Goal: Task Accomplishment & Management: Manage account settings

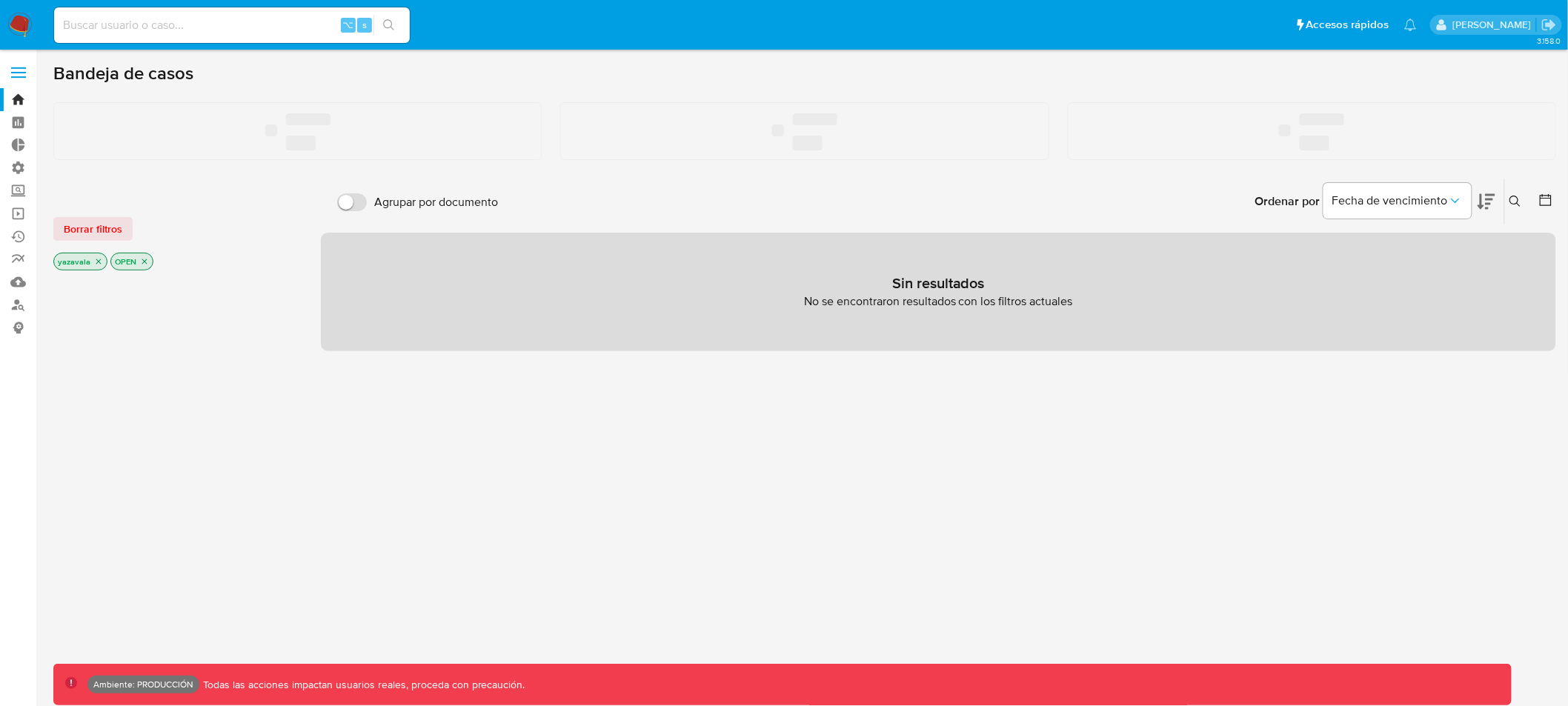
click at [20, 78] on span at bounding box center [19, 77] width 15 height 2
click at [0, 0] on input "checkbox" at bounding box center [0, 0] width 0 height 0
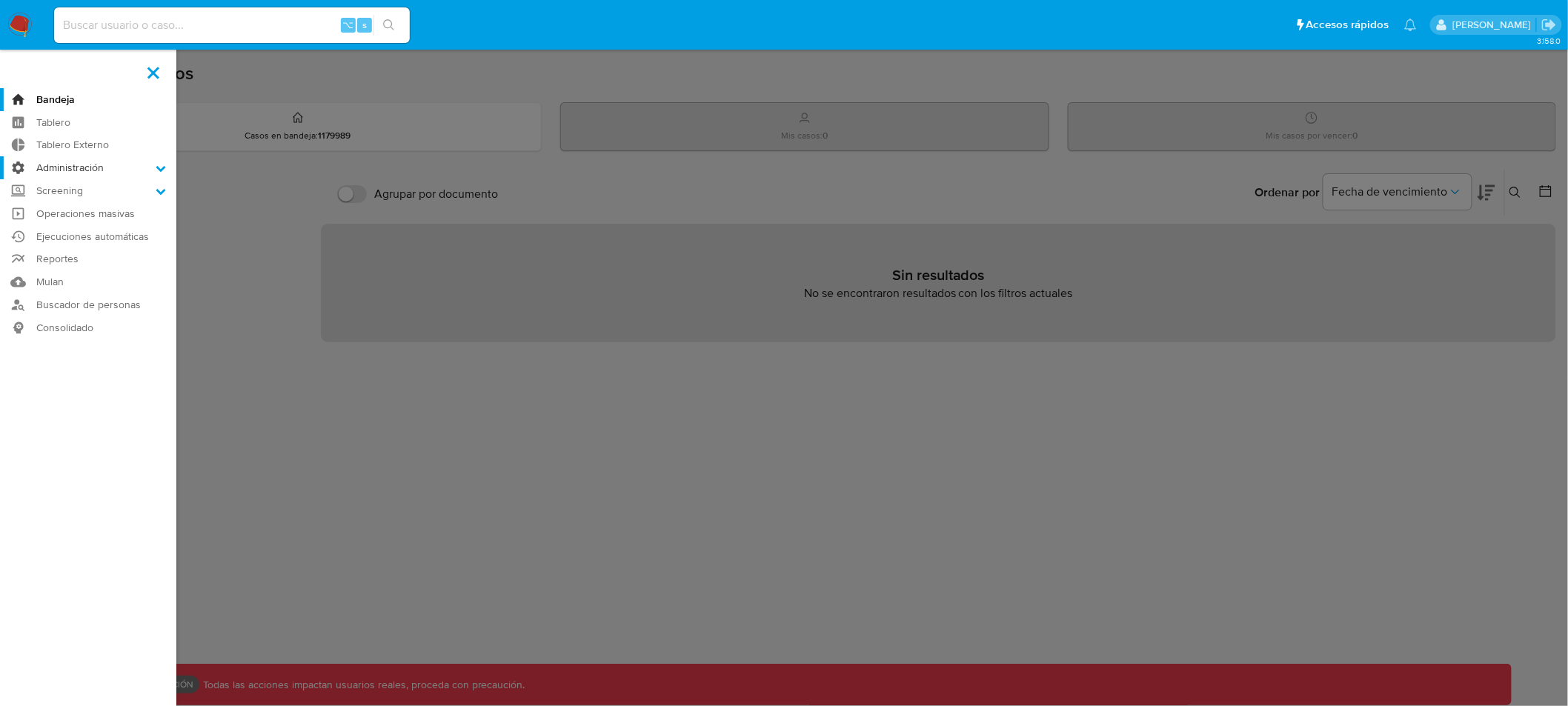
click at [162, 171] on icon at bounding box center [161, 168] width 10 height 6
click at [0, 0] on input "Administración" at bounding box center [0, 0] width 0 height 0
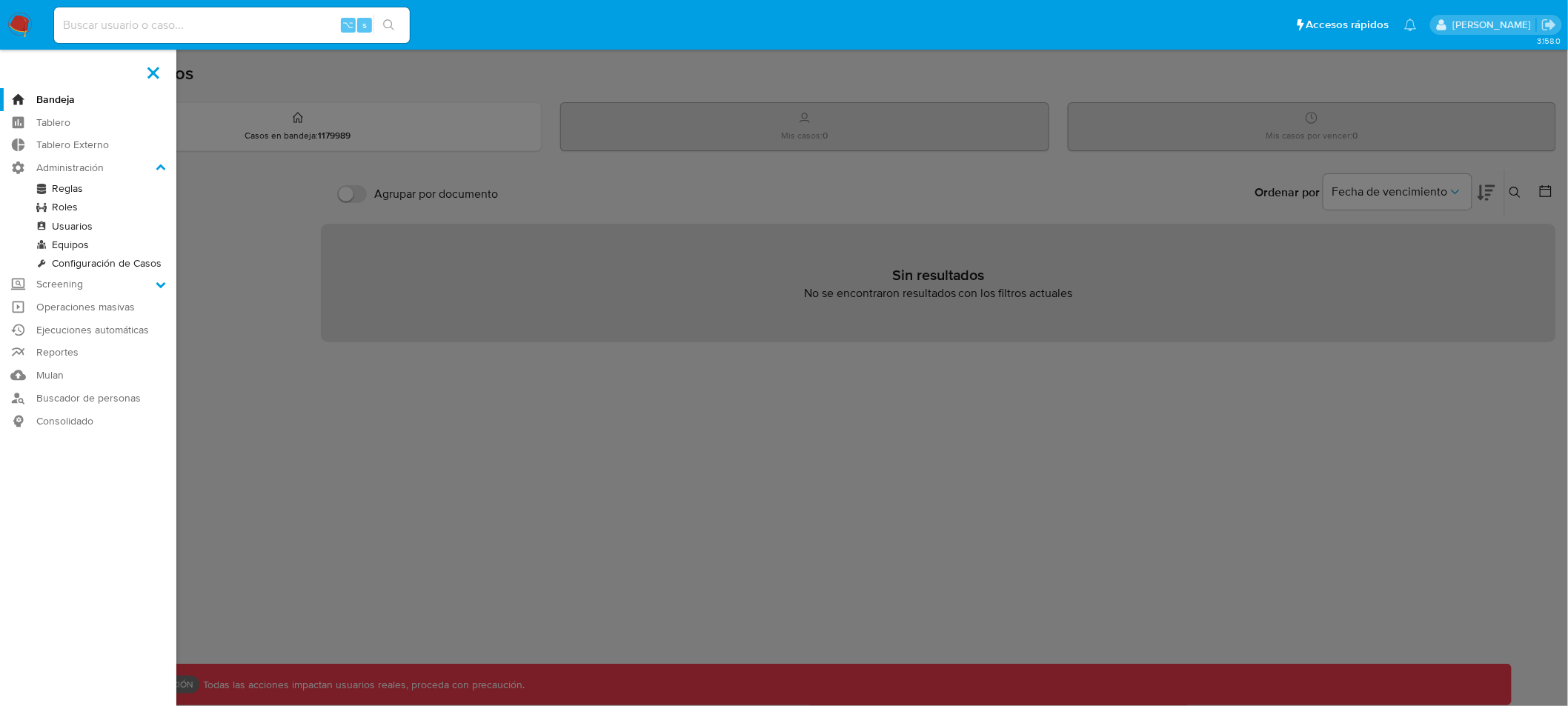
click at [58, 211] on link "Roles" at bounding box center [88, 207] width 176 height 19
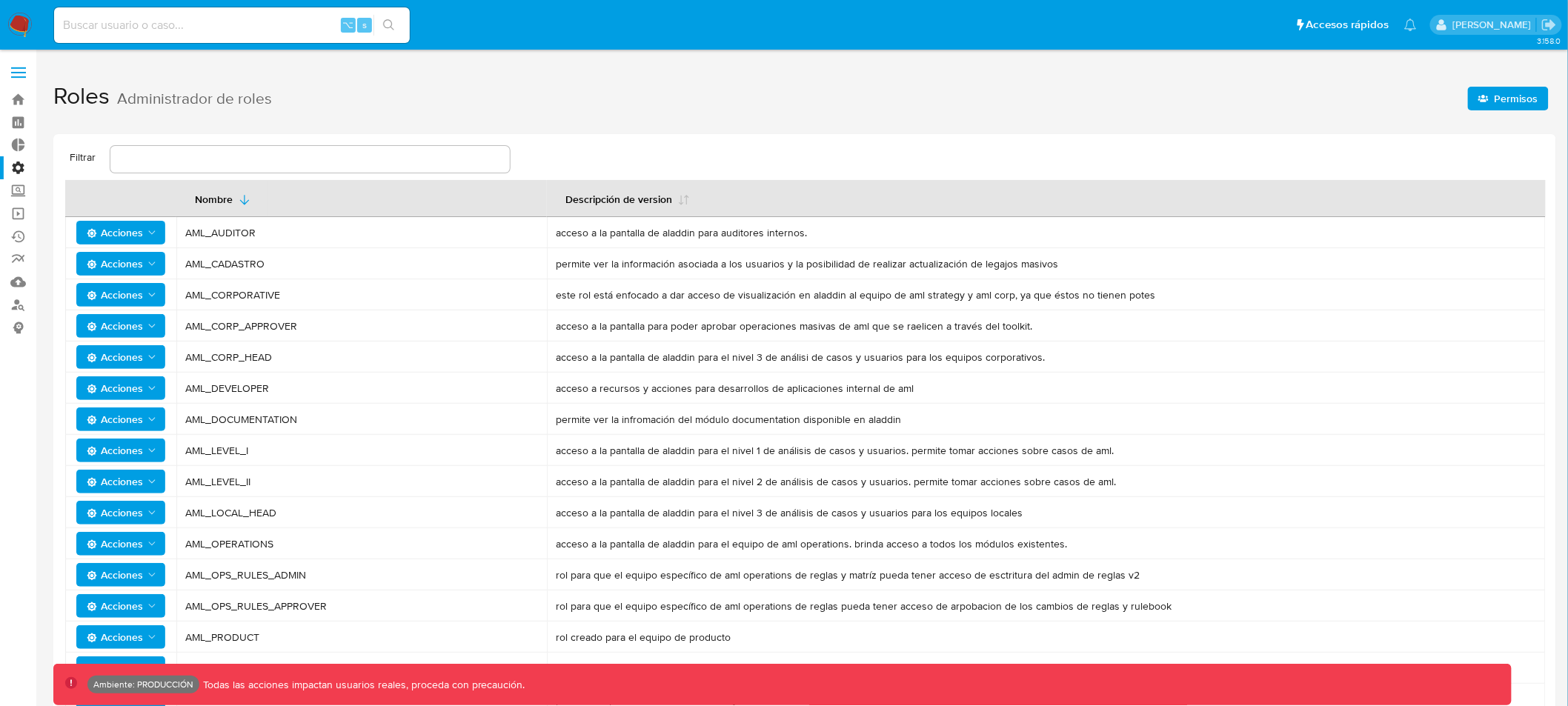
click at [19, 169] on label "Administración" at bounding box center [88, 168] width 176 height 23
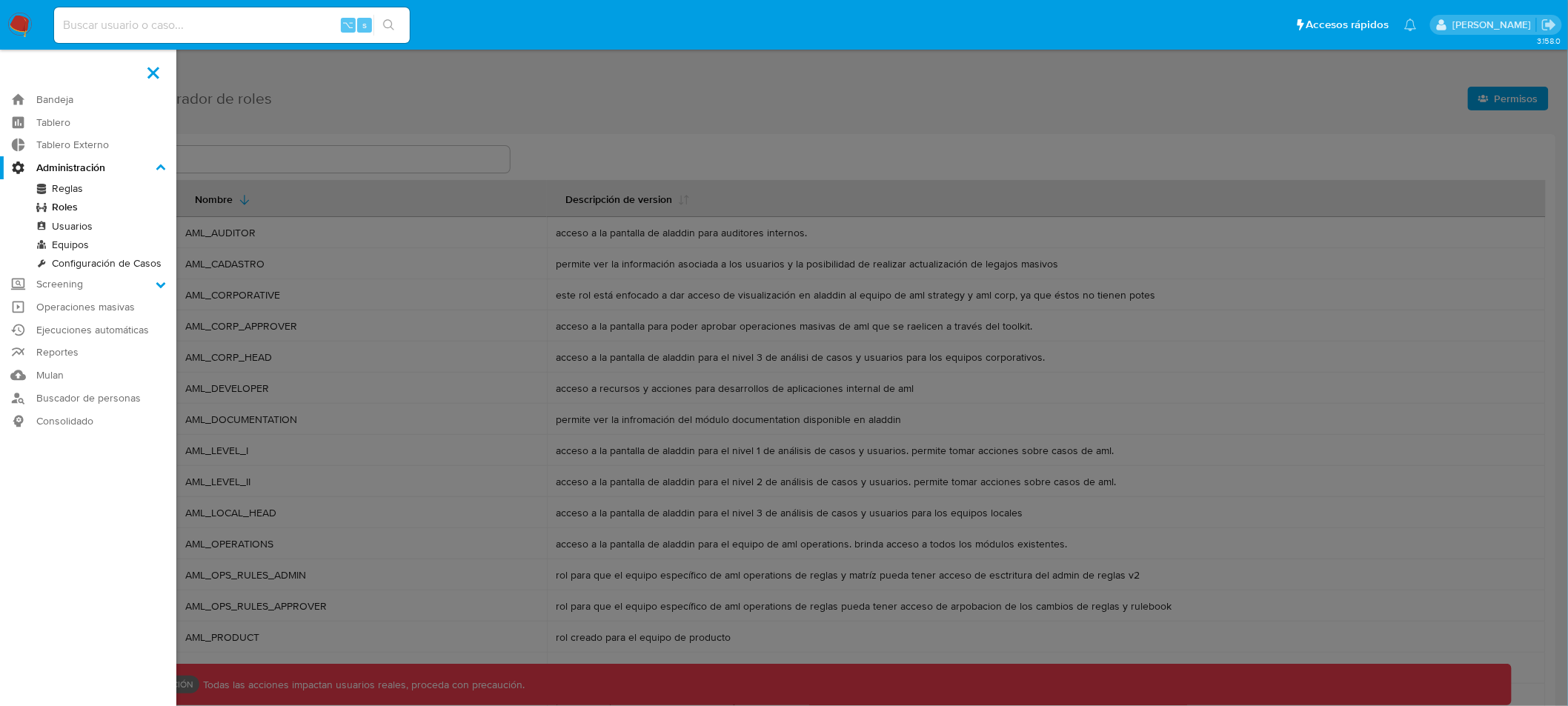
click at [0, 0] on input "Administración" at bounding box center [0, 0] width 0 height 0
click at [68, 224] on link "Usuarios" at bounding box center [88, 226] width 176 height 19
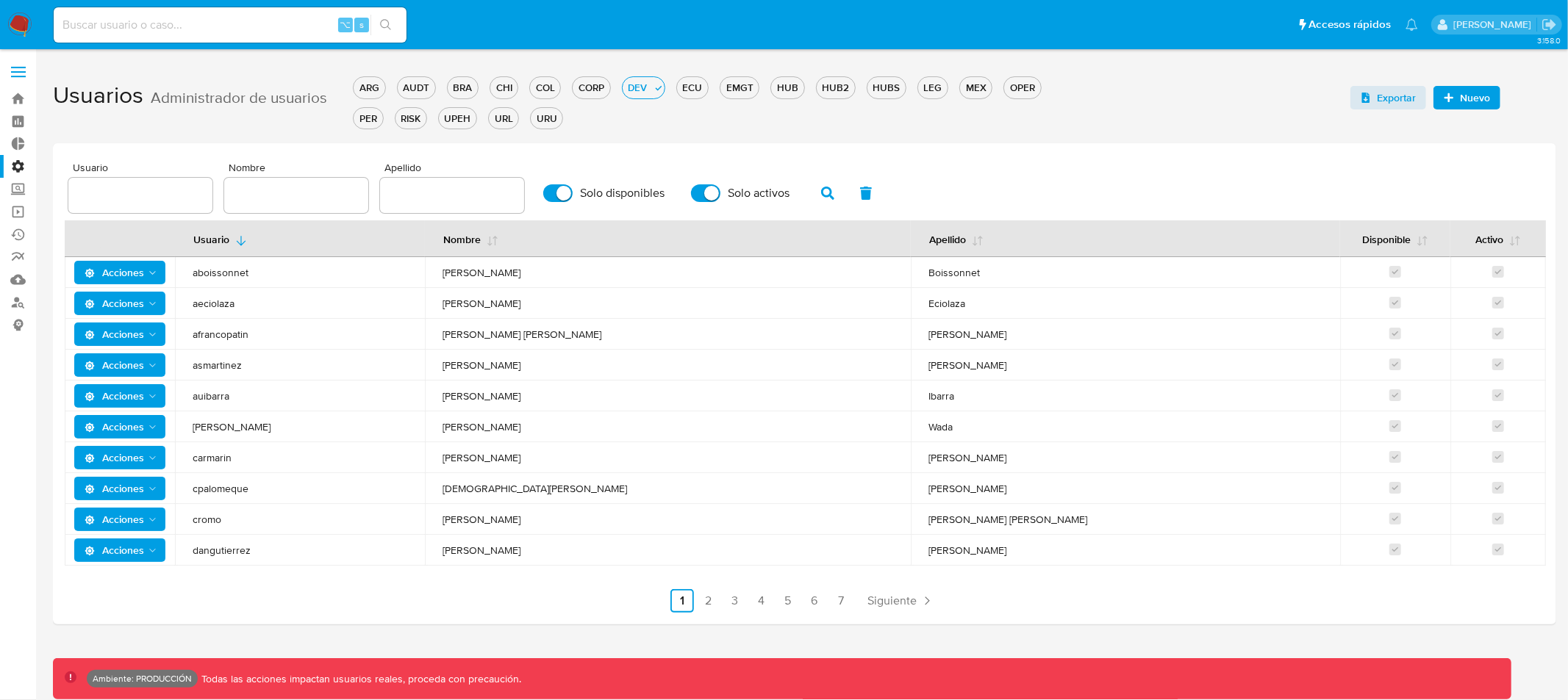
click at [147, 190] on input "text" at bounding box center [140, 195] width 144 height 19
type input "yazavala"
click at [821, 194] on icon "button" at bounding box center [827, 193] width 13 height 13
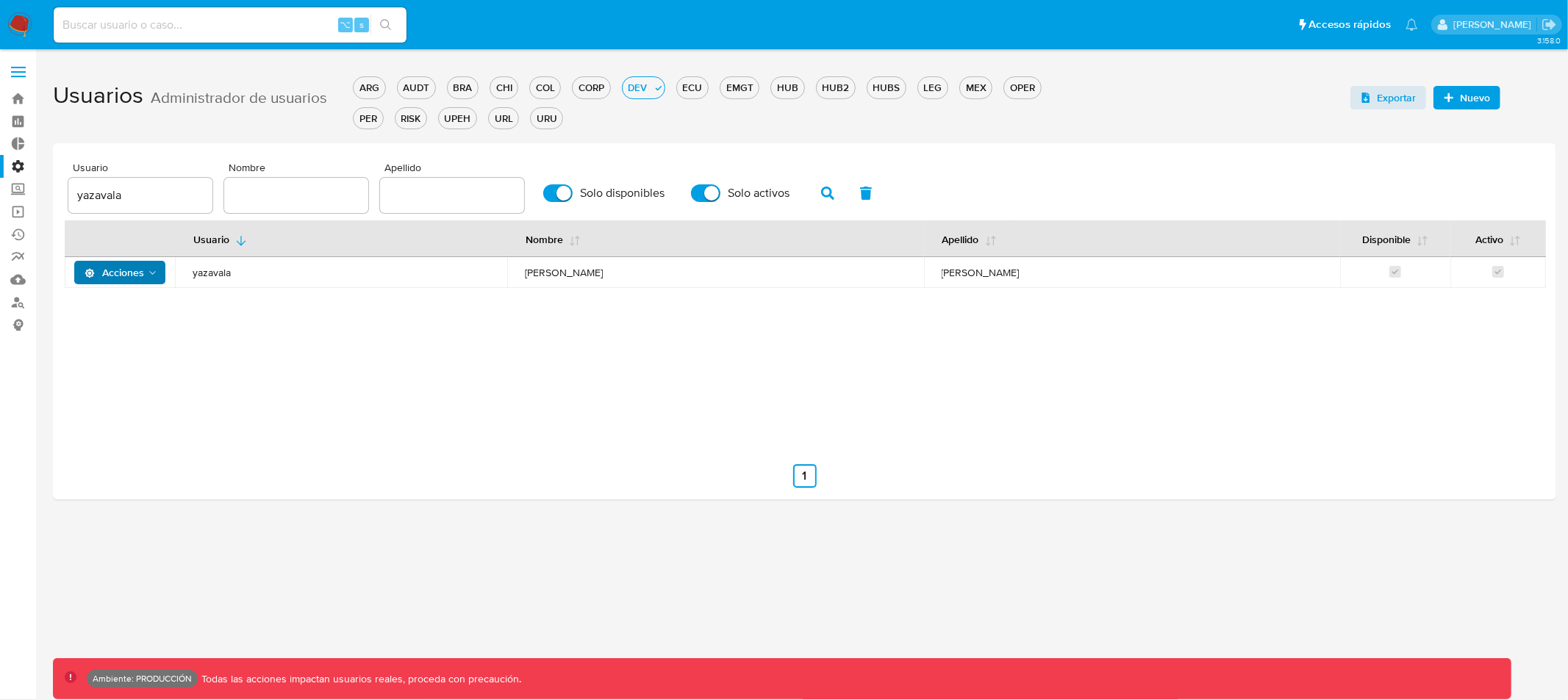
click at [147, 272] on icon "Acciones" at bounding box center [152, 273] width 12 height 12
click at [115, 352] on button "Permisos" at bounding box center [122, 346] width 132 height 36
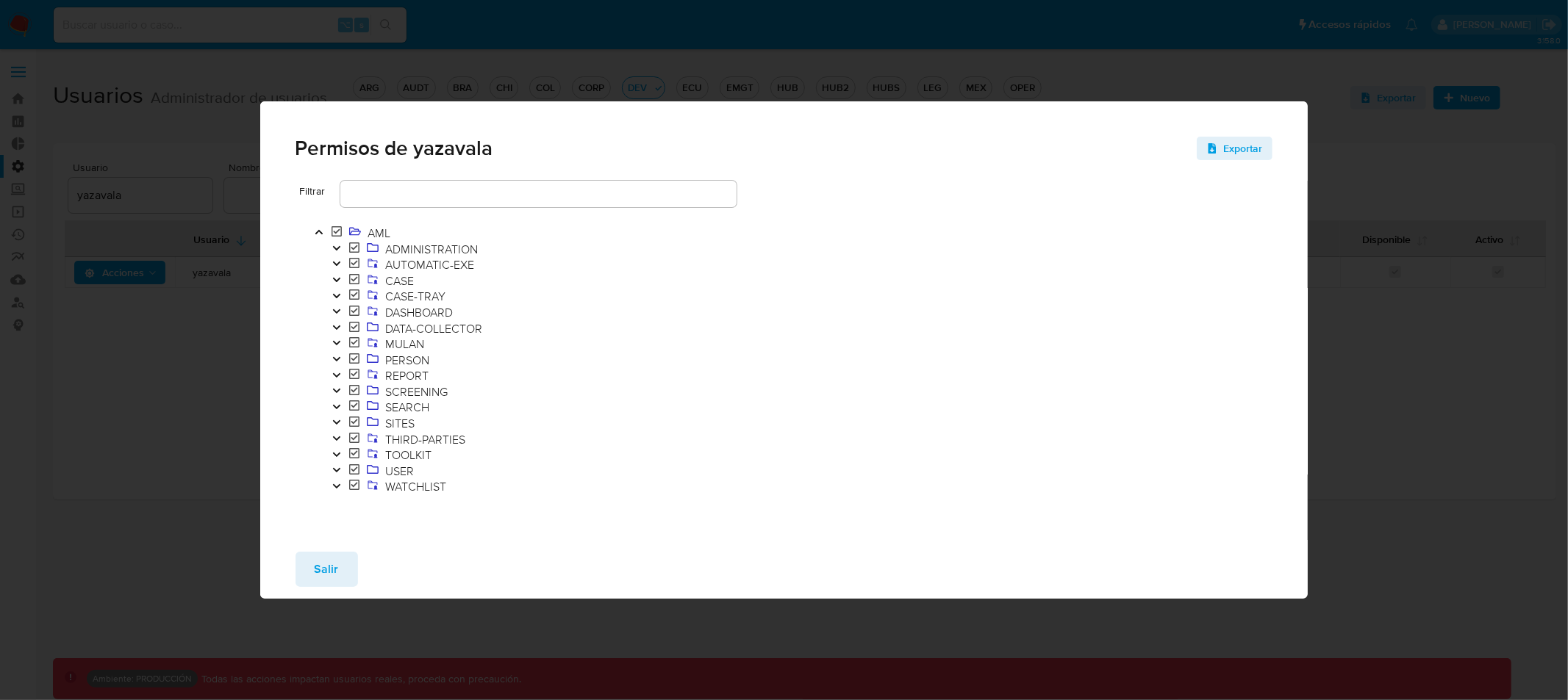
click at [334, 360] on icon "Toggle" at bounding box center [336, 359] width 11 height 9
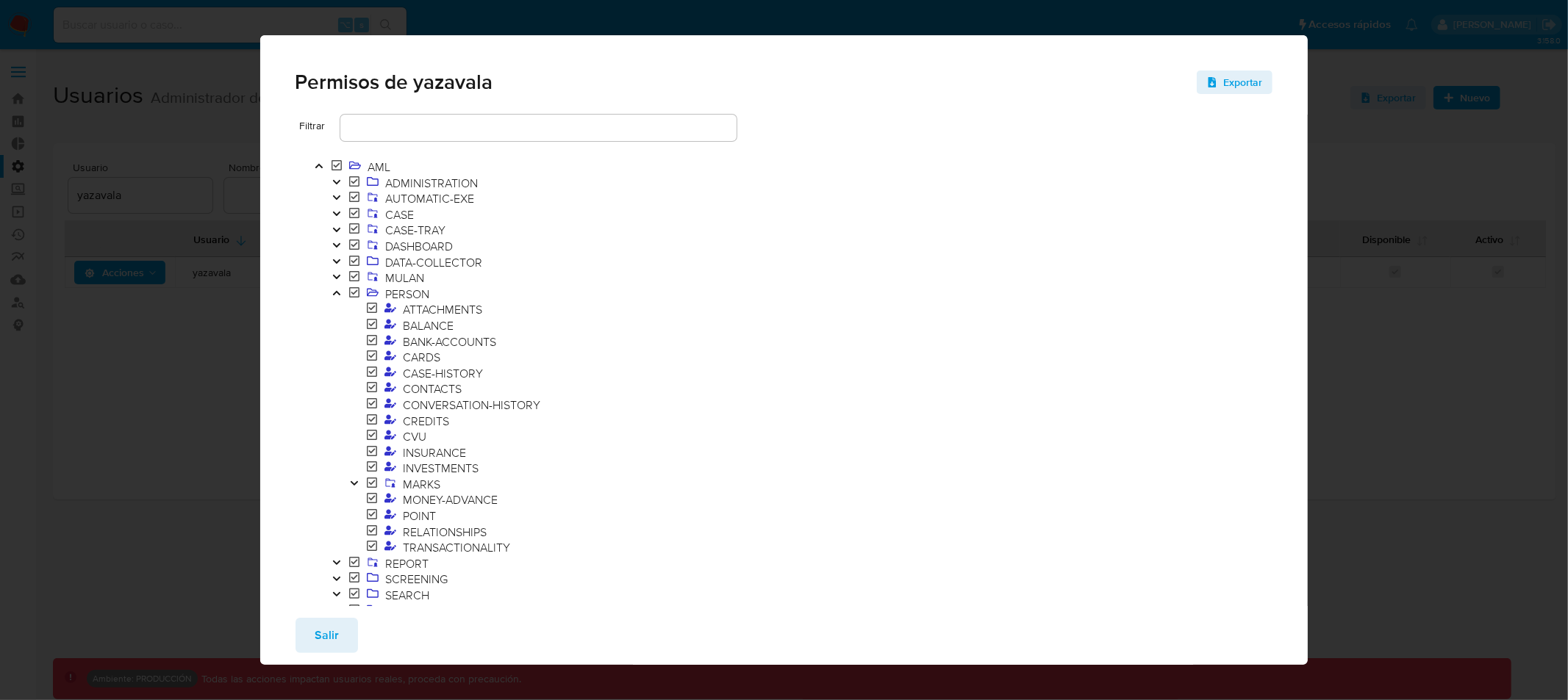
click at [334, 295] on icon "Toggle" at bounding box center [335, 292] width 7 height 4
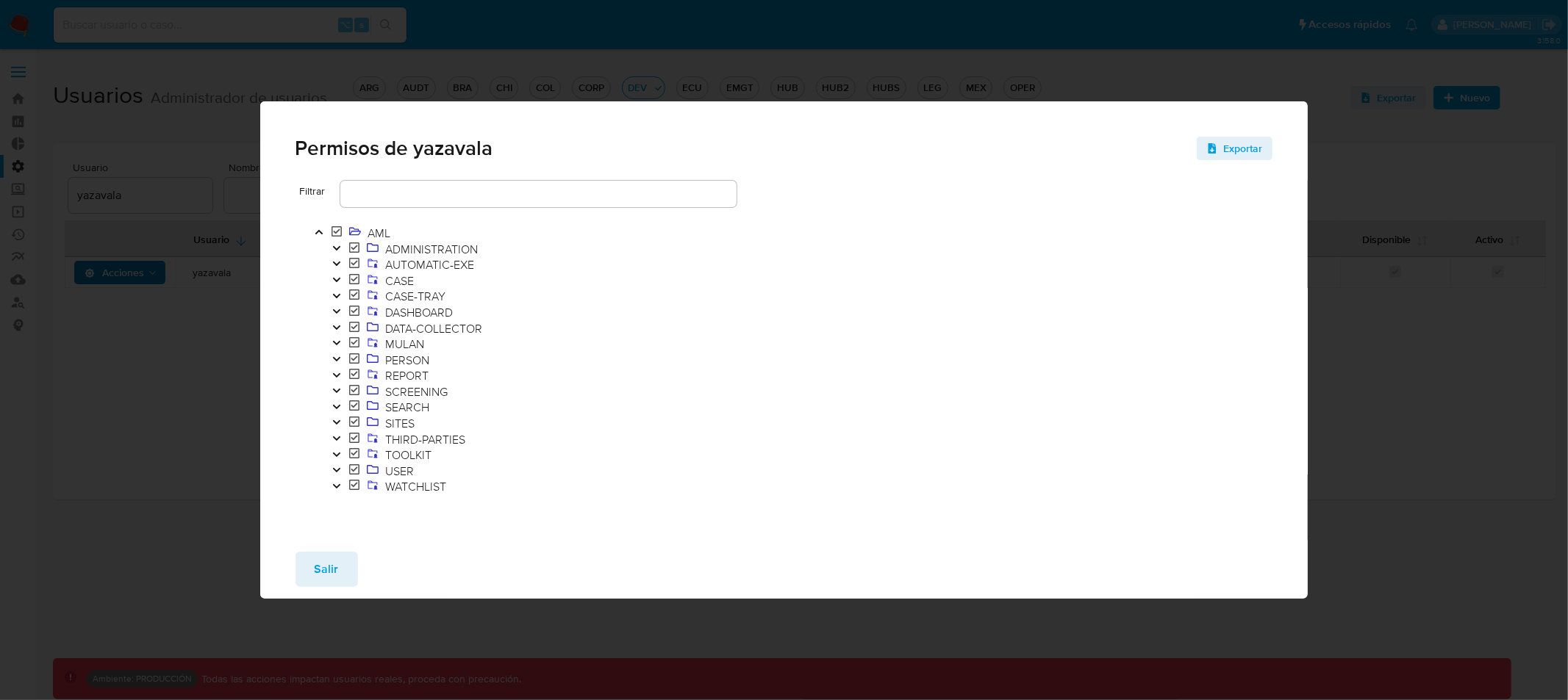
click at [194, 408] on div "Permisos de yazavala Exportar Filtrar AML ADMINISTRATION AUTOMATIC-EXE CASE CAS…" at bounding box center [784, 350] width 1568 height 700
drag, startPoint x: 329, startPoint y: 571, endPoint x: 326, endPoint y: 505, distance: 66.1
click at [329, 571] on span "Salir" at bounding box center [327, 570] width 24 height 32
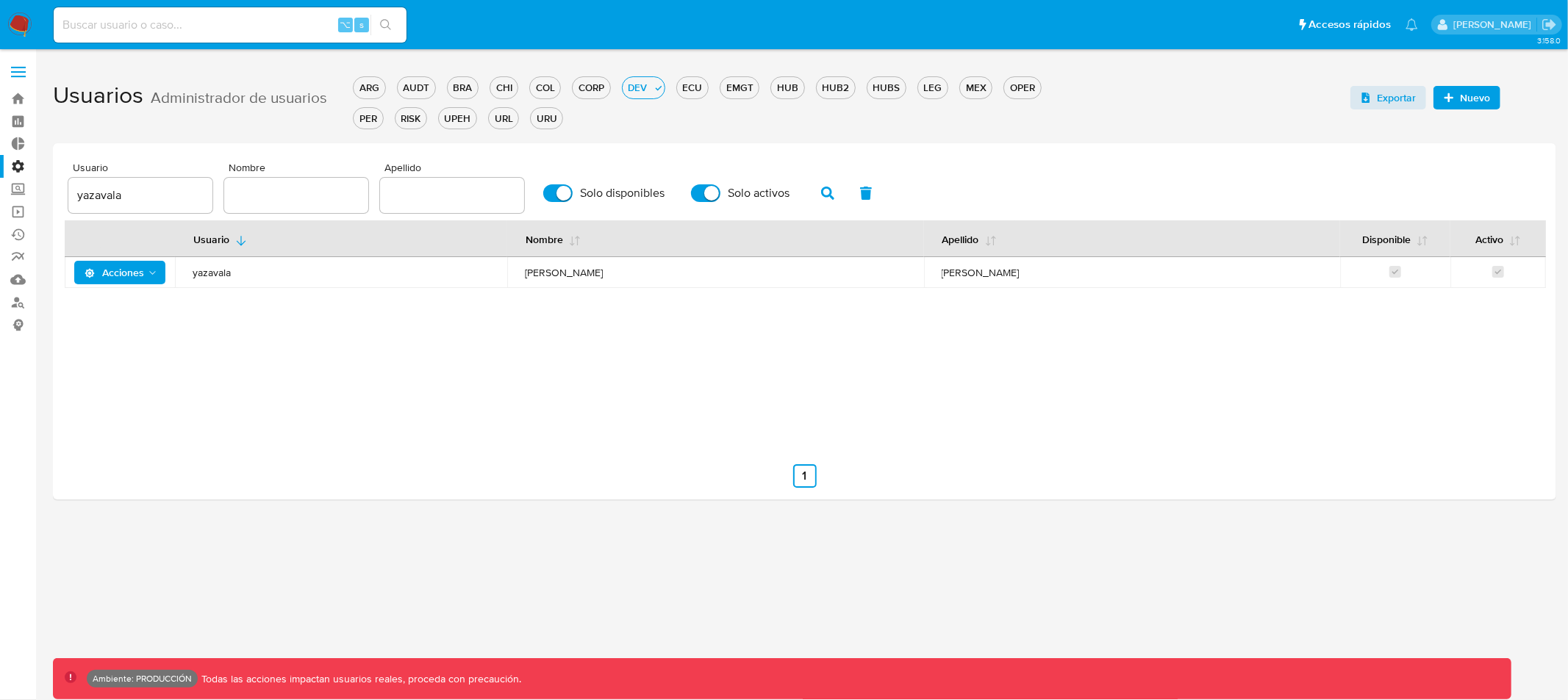
click at [110, 270] on span "Acciones" at bounding box center [113, 272] width 59 height 23
click at [100, 308] on button "Detalle" at bounding box center [122, 310] width 132 height 36
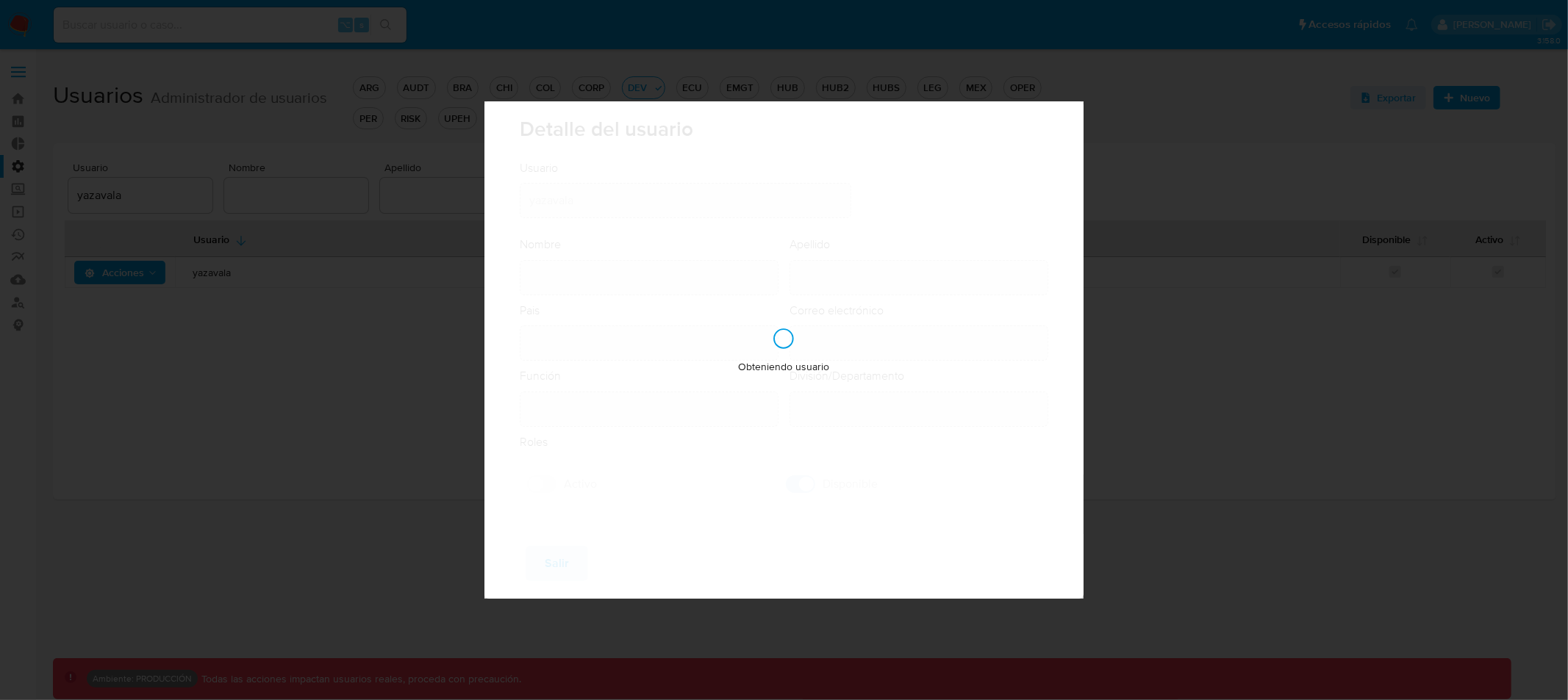
type input "Yamil Josue"
type input "Zavala"
type input "Argentina"
type input "yamil.zavala@mercadolibre.com"
type input "Analista Semi Senior - IT (80001684)"
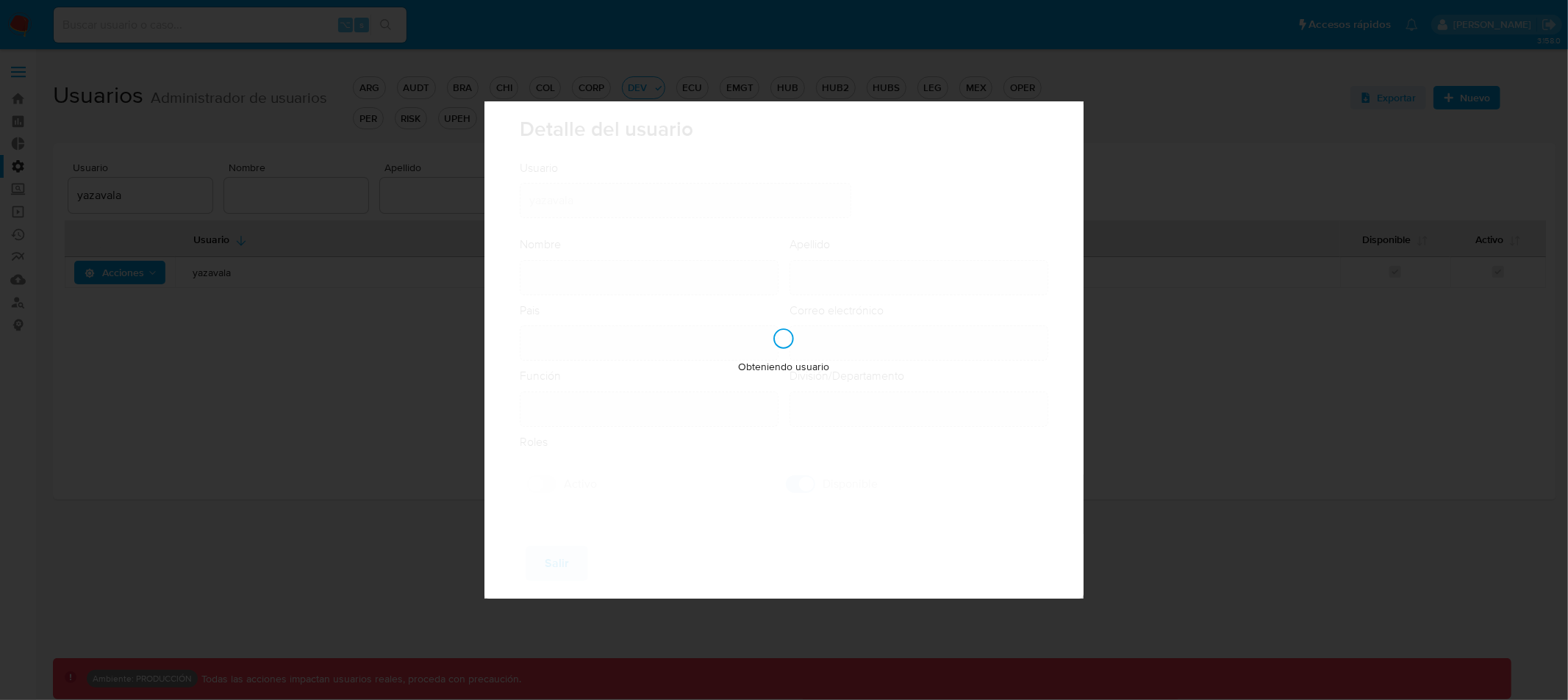
type input "IT IT & Product Risk & Compliance"
checkbox input "true"
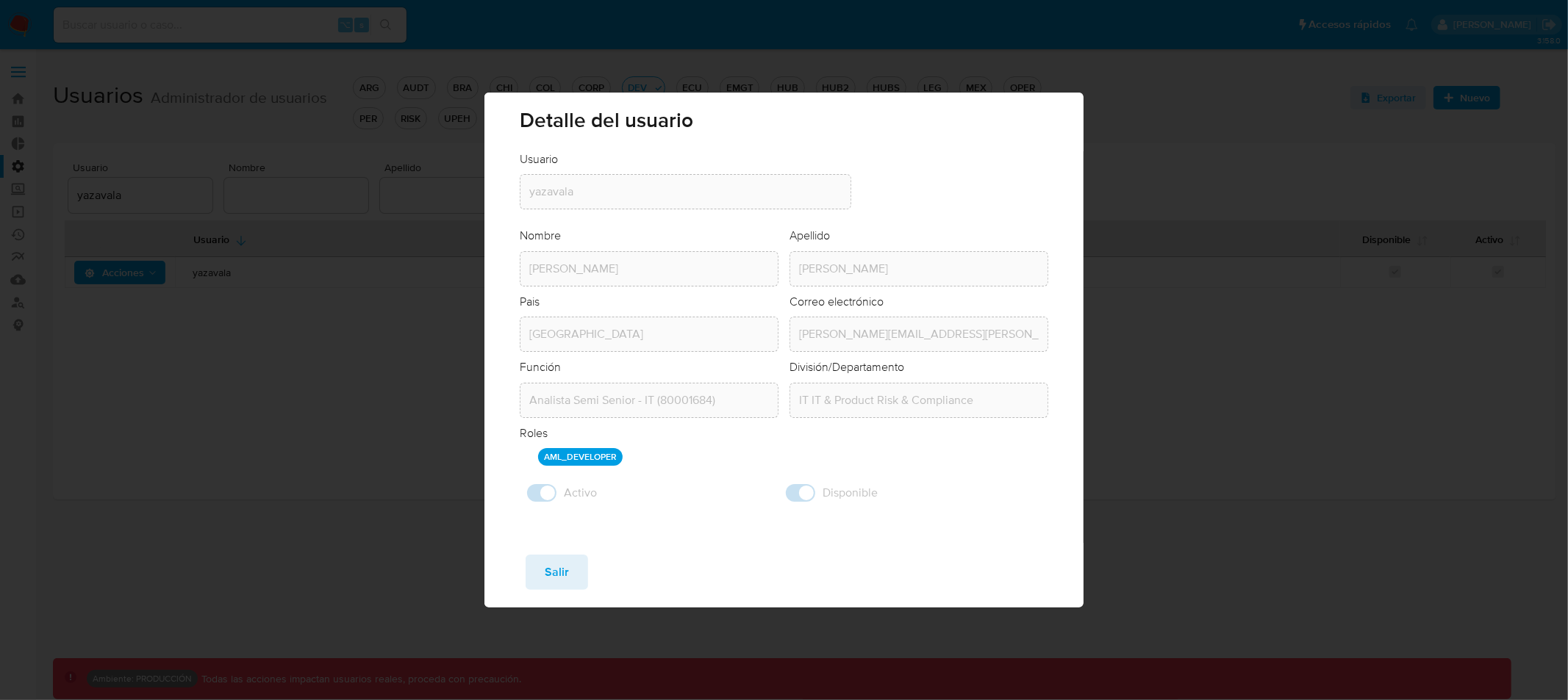
drag, startPoint x: 567, startPoint y: 579, endPoint x: 569, endPoint y: 570, distance: 9.2
click at [567, 579] on button "Salir" at bounding box center [557, 573] width 62 height 36
checkbox input "false"
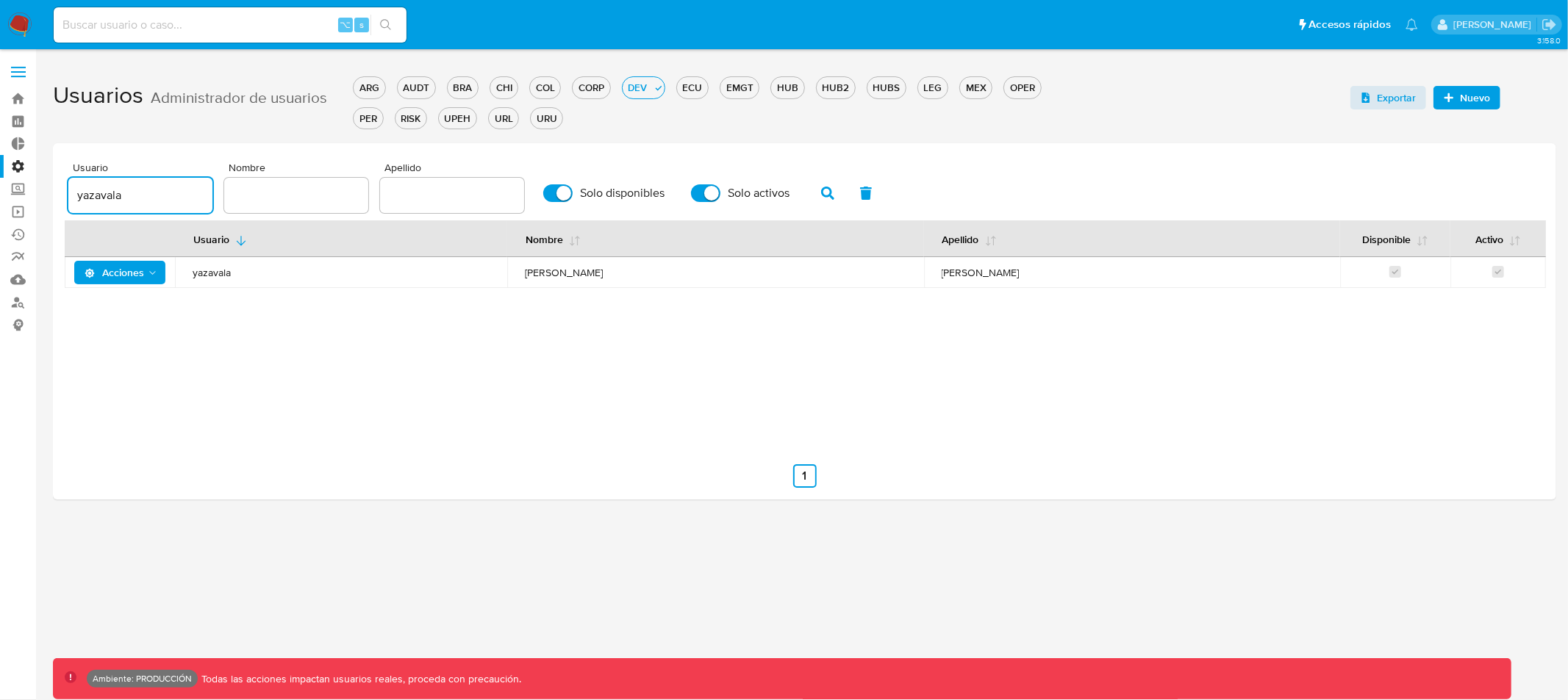
click at [132, 198] on input "yazavala" at bounding box center [140, 195] width 144 height 19
drag, startPoint x: 141, startPoint y: 198, endPoint x: 37, endPoint y: 201, distance: 104.0
click at [45, 194] on main "3.158.0 Ambiente: PRODUCCIÓN Todas las acciones impactan usuarios reales, proce…" at bounding box center [784, 350] width 1568 height 700
type input "yazavala"
